Goal: Entertainment & Leisure: Consume media (video, audio)

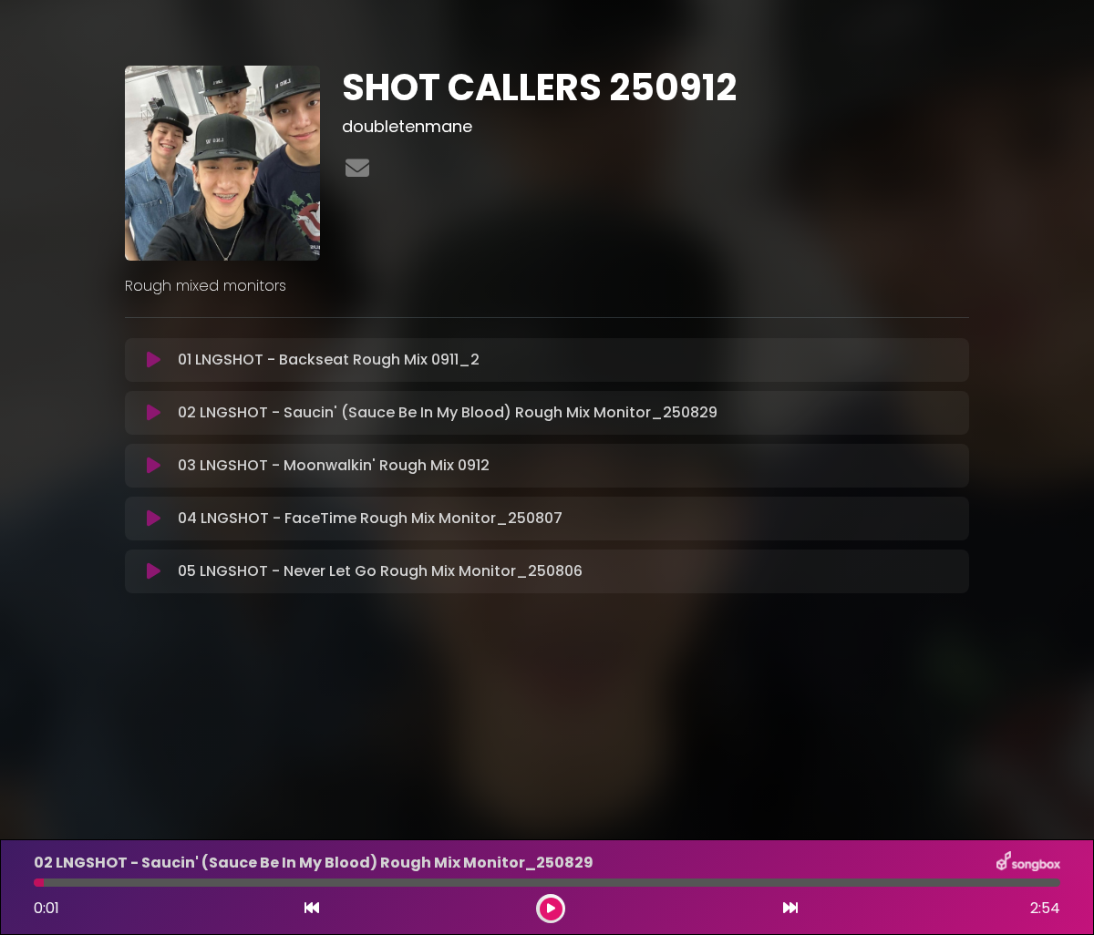
click at [160, 414] on button at bounding box center [153, 413] width 35 height 18
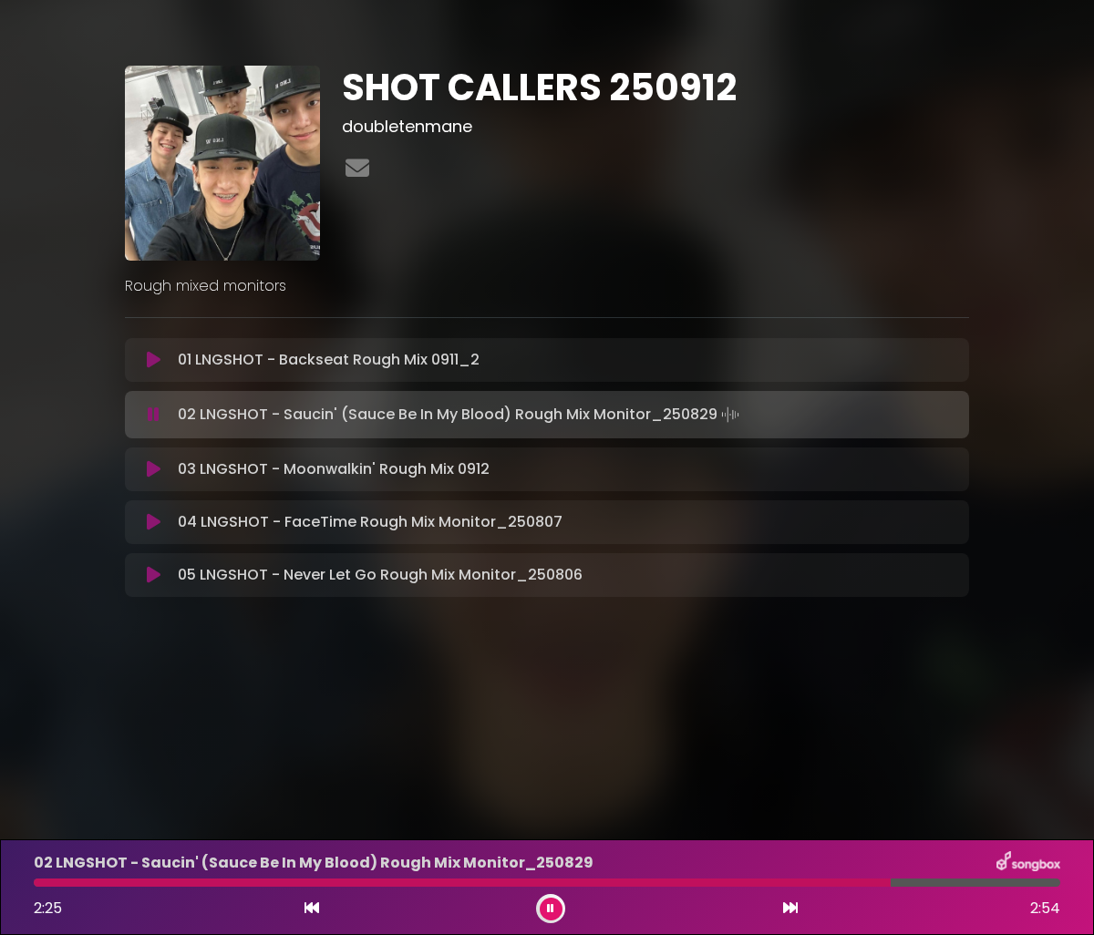
drag, startPoint x: 222, startPoint y: 706, endPoint x: 232, endPoint y: 693, distance: 16.8
click at [224, 704] on body "× SHOT CALLERS 250912 doubletenmane ×" at bounding box center [547, 467] width 1094 height 935
click at [149, 411] on icon at bounding box center [154, 415] width 12 height 18
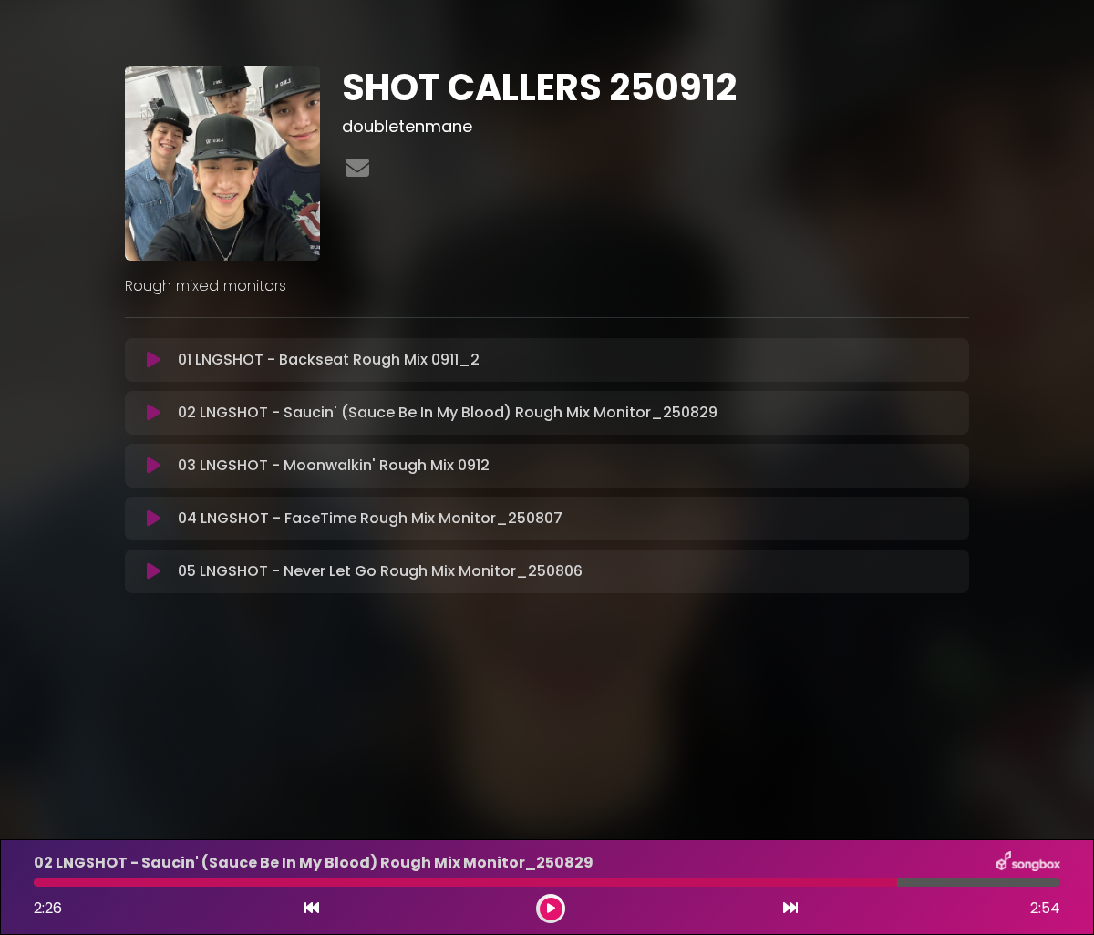
click at [144, 777] on body "× SHOT CALLERS 250912 doubletenmane ×" at bounding box center [547, 467] width 1094 height 935
drag, startPoint x: 122, startPoint y: 886, endPoint x: 50, endPoint y: 885, distance: 72.0
click at [52, 890] on div "02 LNGSHOT - Saucin' (Sauce Be In My Blood) Rough Mix Monitor_[DATE] 2:26 2:54" at bounding box center [547, 887] width 1048 height 72
drag, startPoint x: 50, startPoint y: 885, endPoint x: 22, endPoint y: 883, distance: 28.3
click at [45, 883] on div at bounding box center [465, 883] width 863 height 8
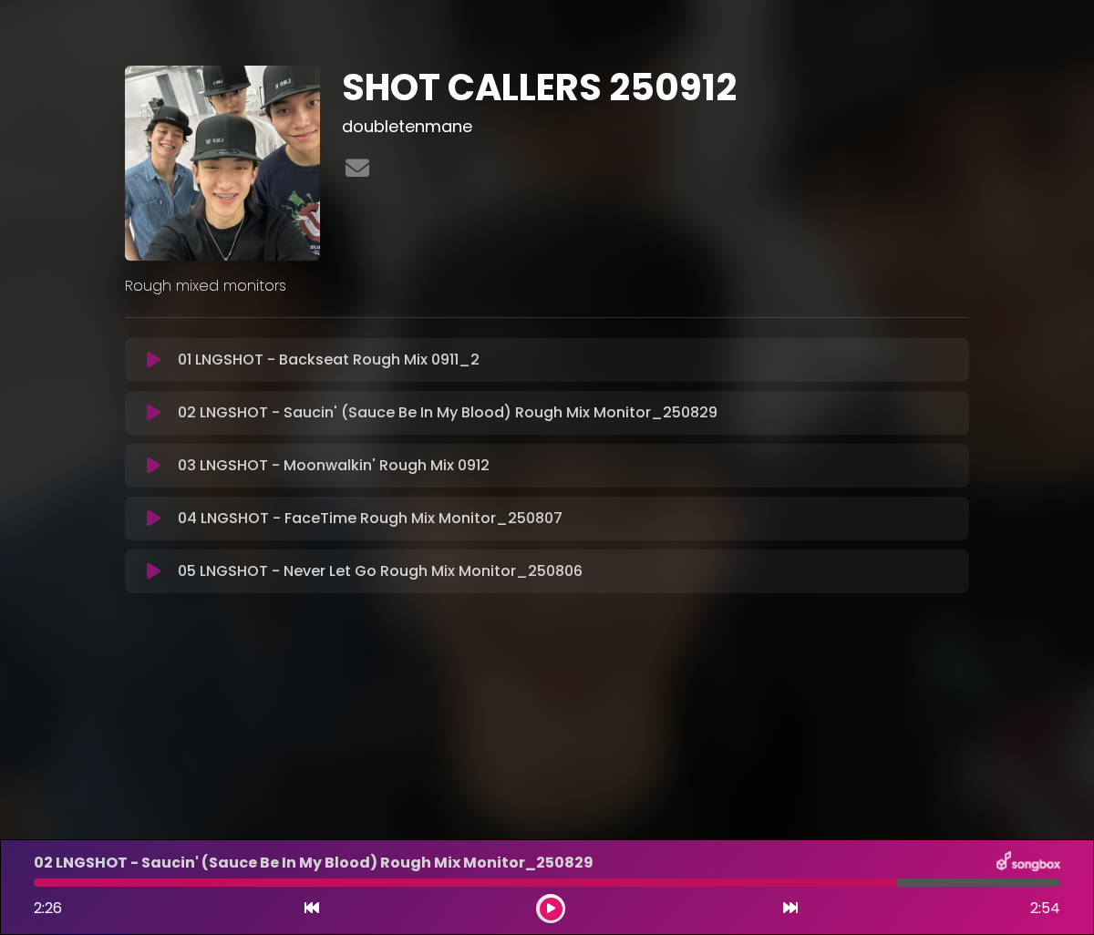
drag, startPoint x: 22, startPoint y: 883, endPoint x: 57, endPoint y: 884, distance: 35.6
click at [36, 883] on div "02 LNGSHOT - Saucin' (Sauce Be In My Blood) Rough Mix Monitor_[DATE] 2:26 2:54" at bounding box center [547, 888] width 1094 height 96
click at [57, 884] on div at bounding box center [465, 883] width 863 height 8
drag, startPoint x: 57, startPoint y: 884, endPoint x: 74, endPoint y: 872, distance: 20.8
click at [65, 880] on div at bounding box center [465, 883] width 863 height 8
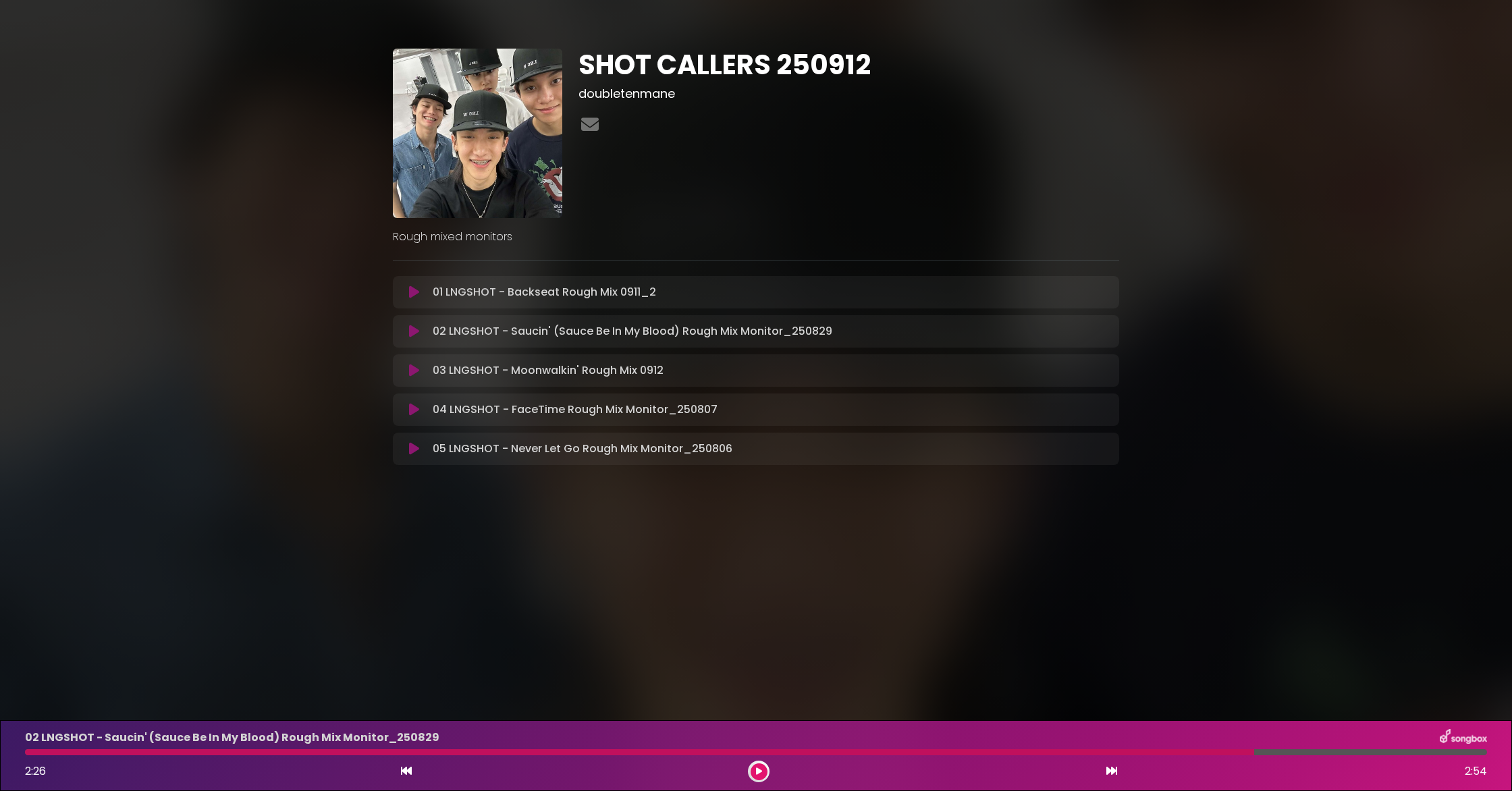
drag, startPoint x: 398, startPoint y: 772, endPoint x: 431, endPoint y: 769, distance: 33.1
click at [407, 692] on div "2:26 2:54" at bounding box center [756, 771] width 1479 height 21
click at [408, 692] on icon at bounding box center [407, 771] width 11 height 11
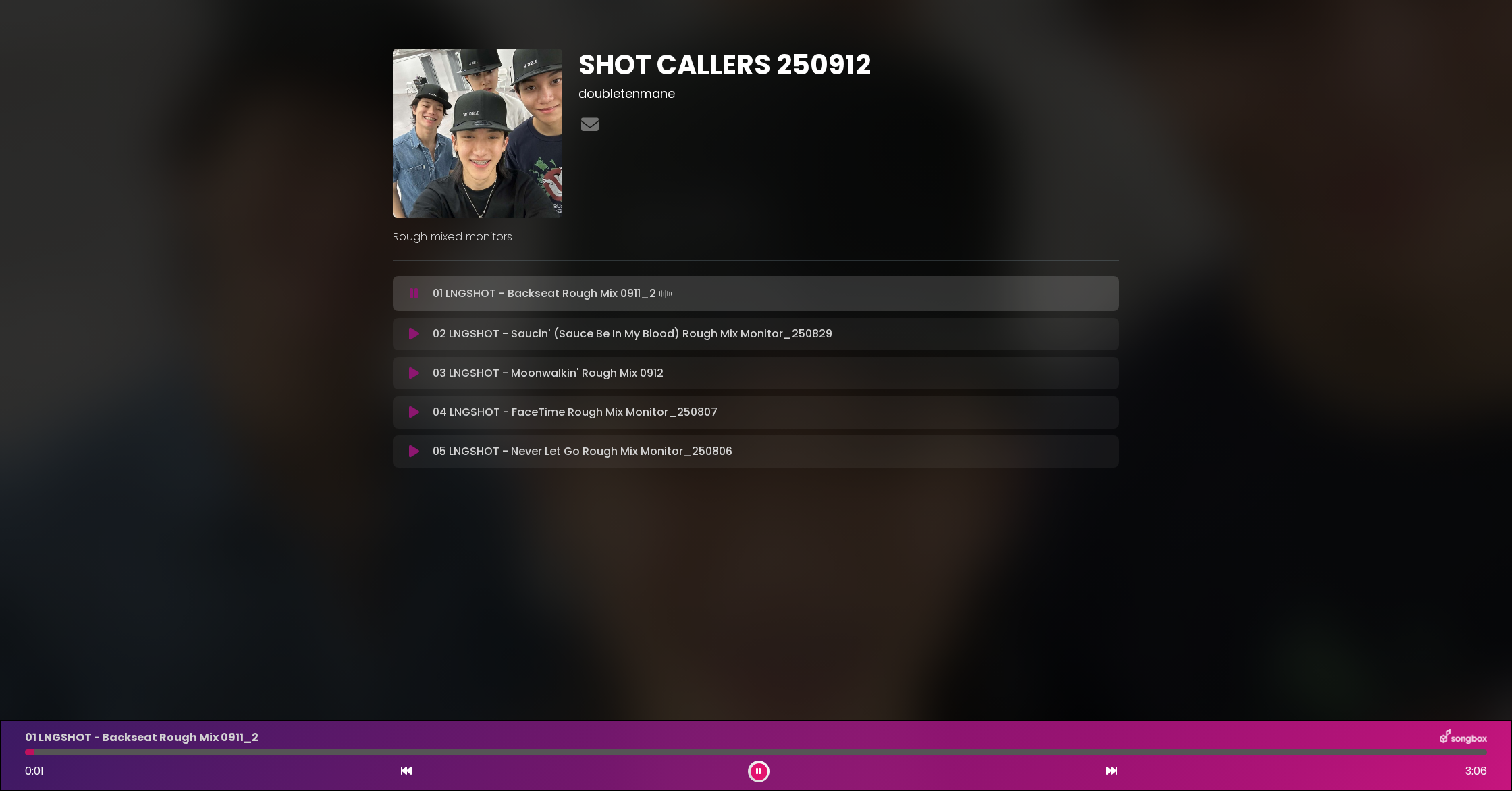
click at [809, 692] on icon at bounding box center [1111, 771] width 11 height 11
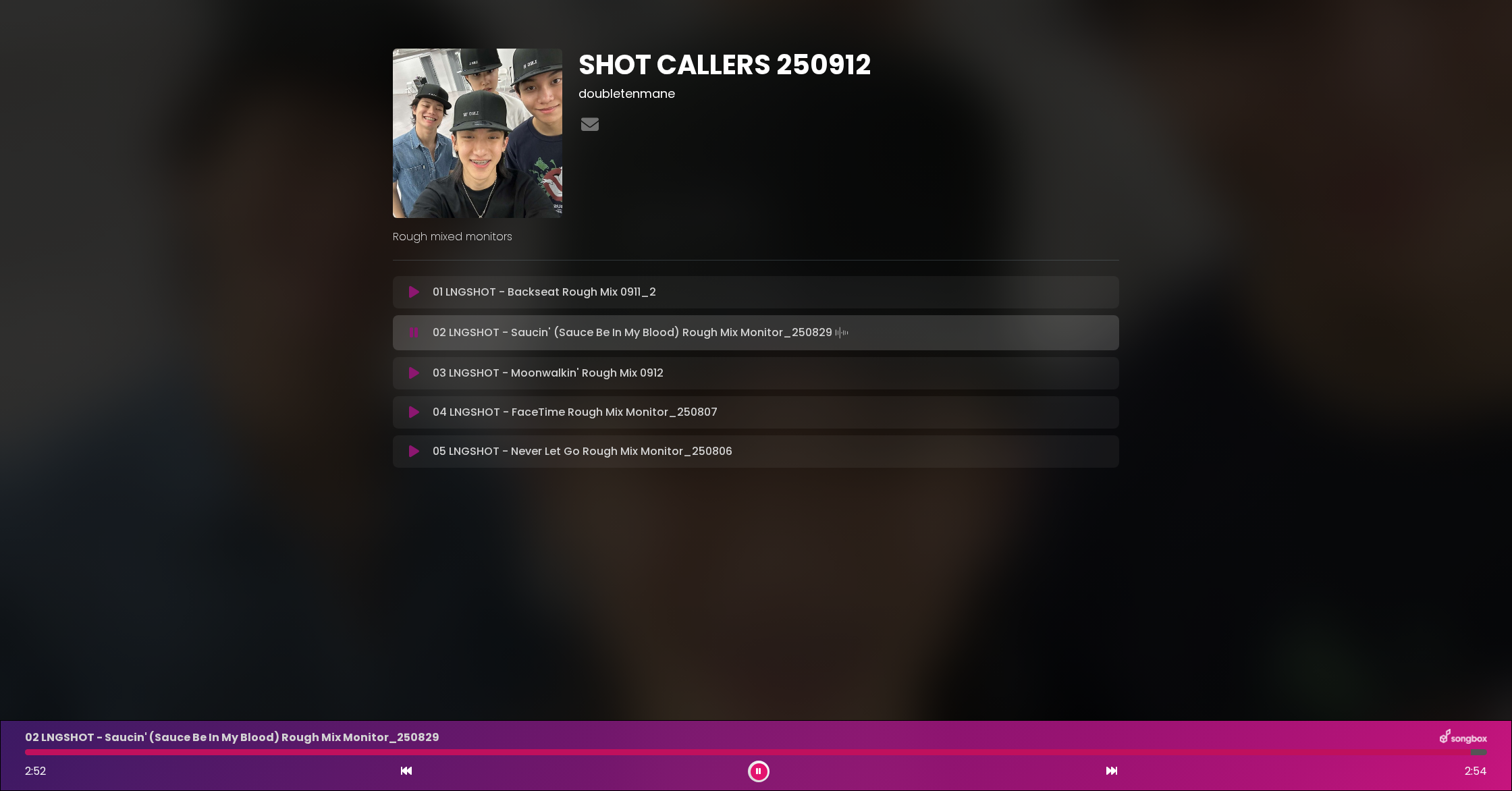
click at [809, 692] on button at bounding box center [1111, 772] width 12 height 18
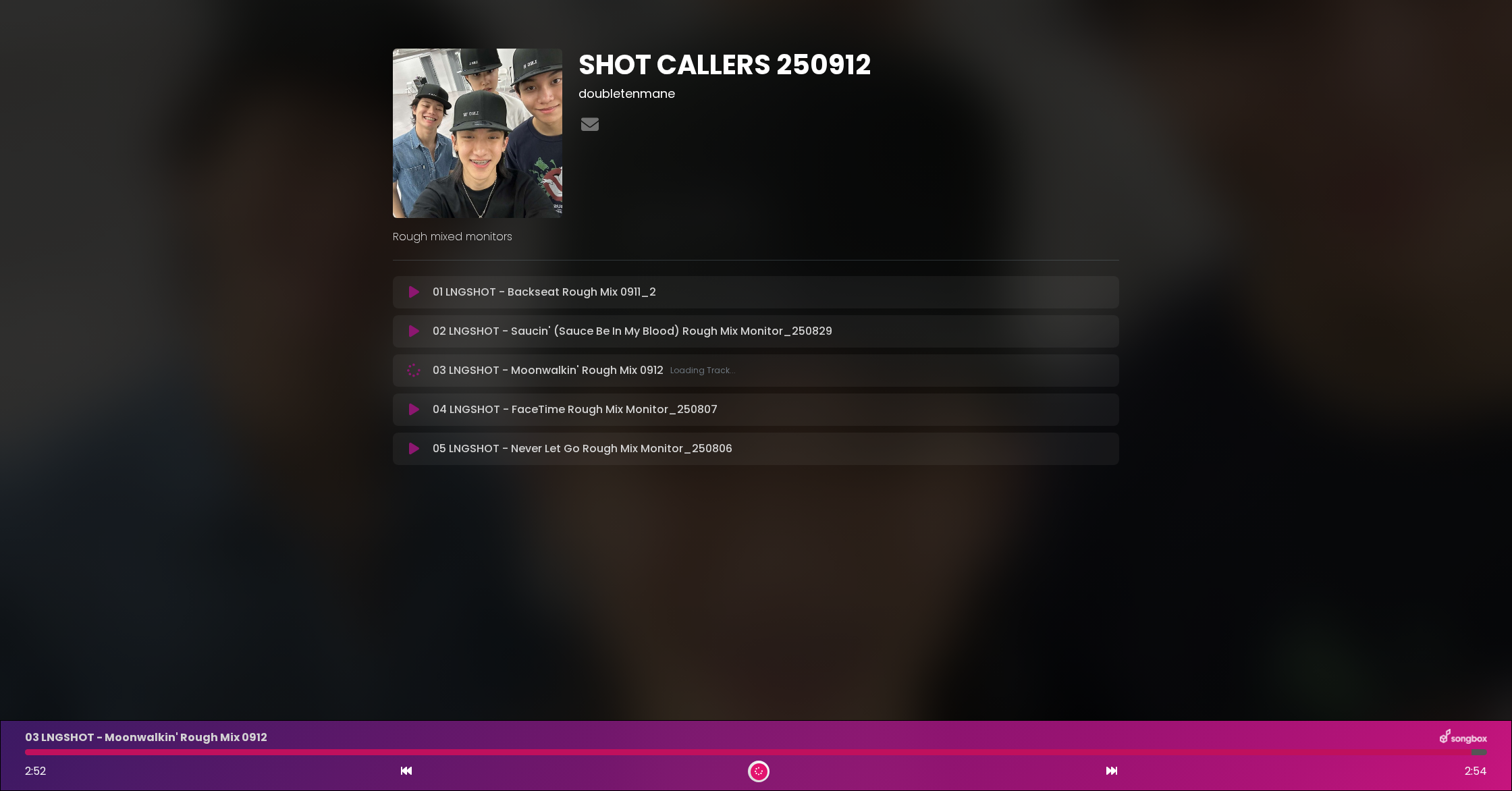
click at [809, 692] on button at bounding box center [1111, 772] width 12 height 18
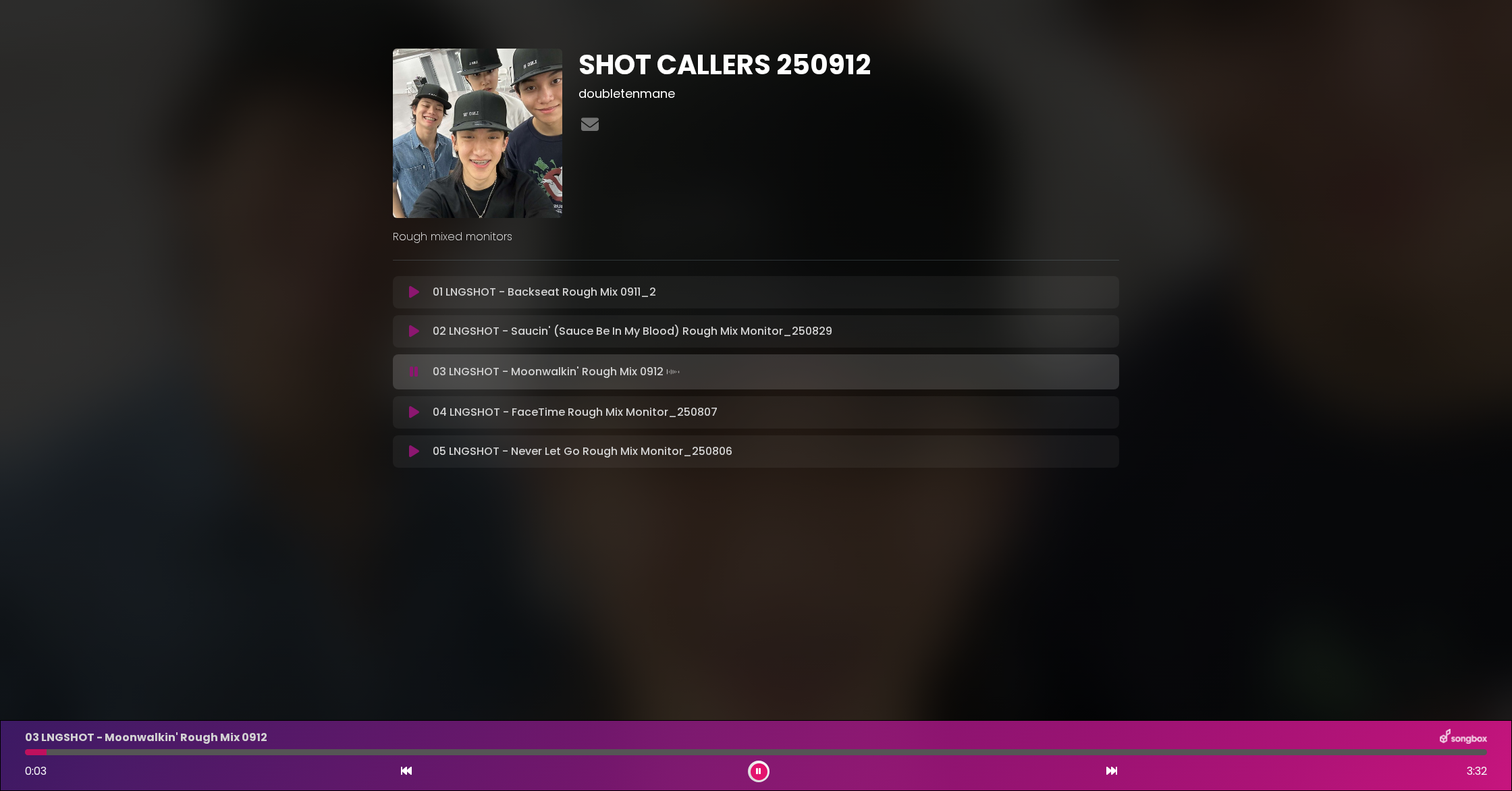
click at [809, 692] on button at bounding box center [1111, 772] width 12 height 18
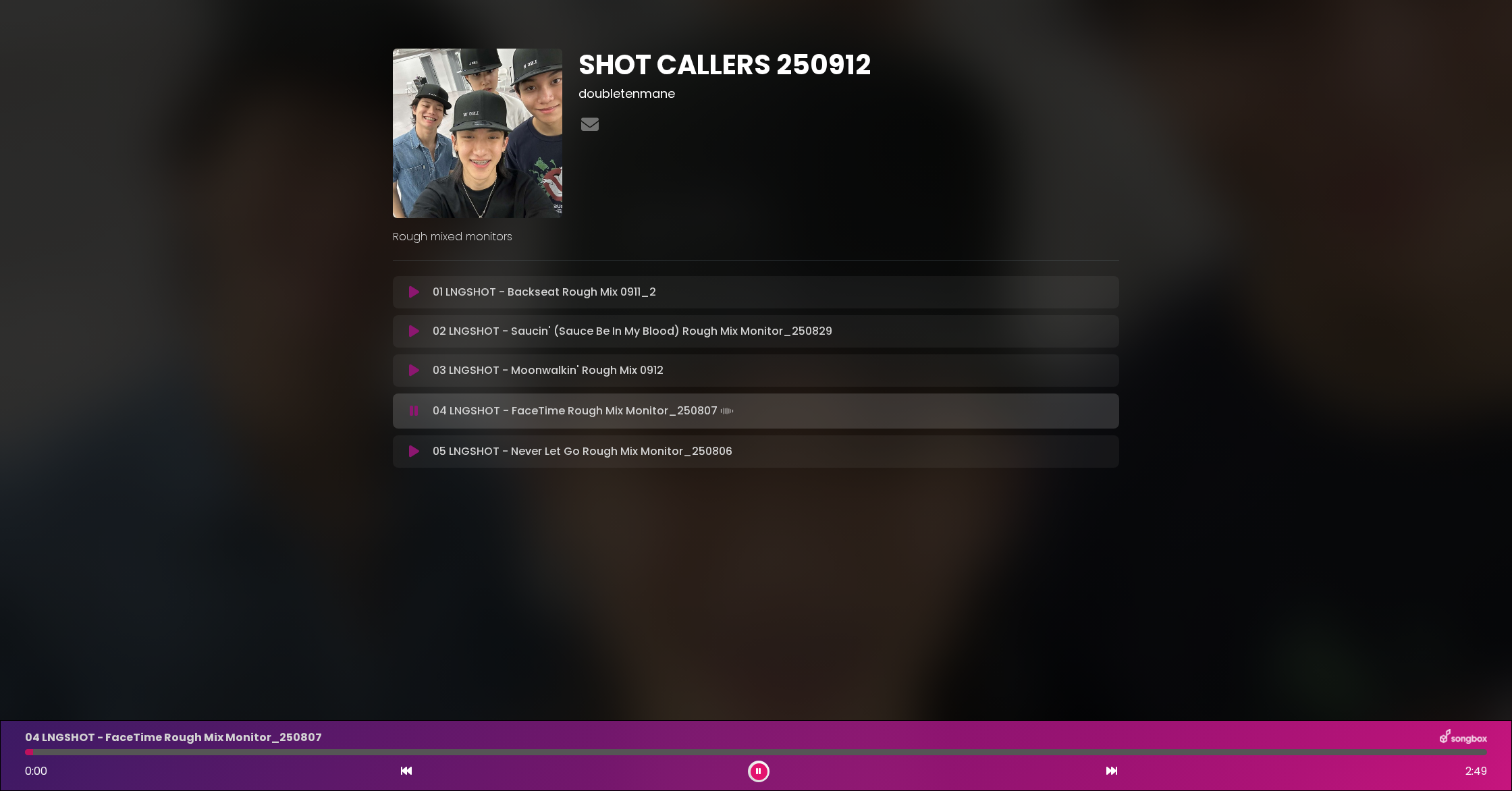
click at [809, 692] on button at bounding box center [1111, 772] width 12 height 18
